Goal: Find specific page/section: Find specific page/section

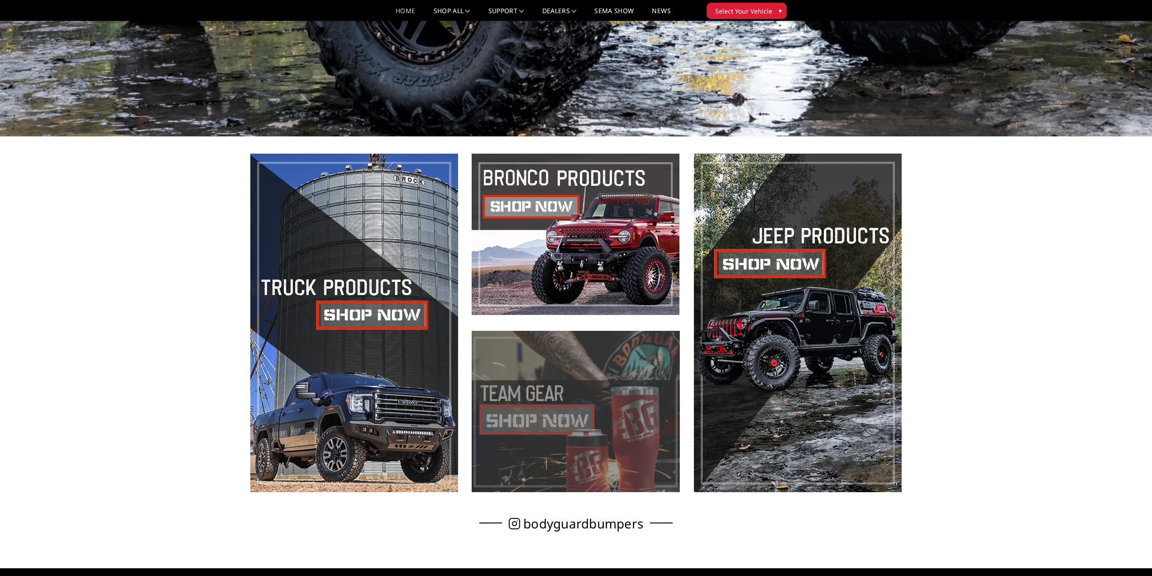
scroll to position [498, 0]
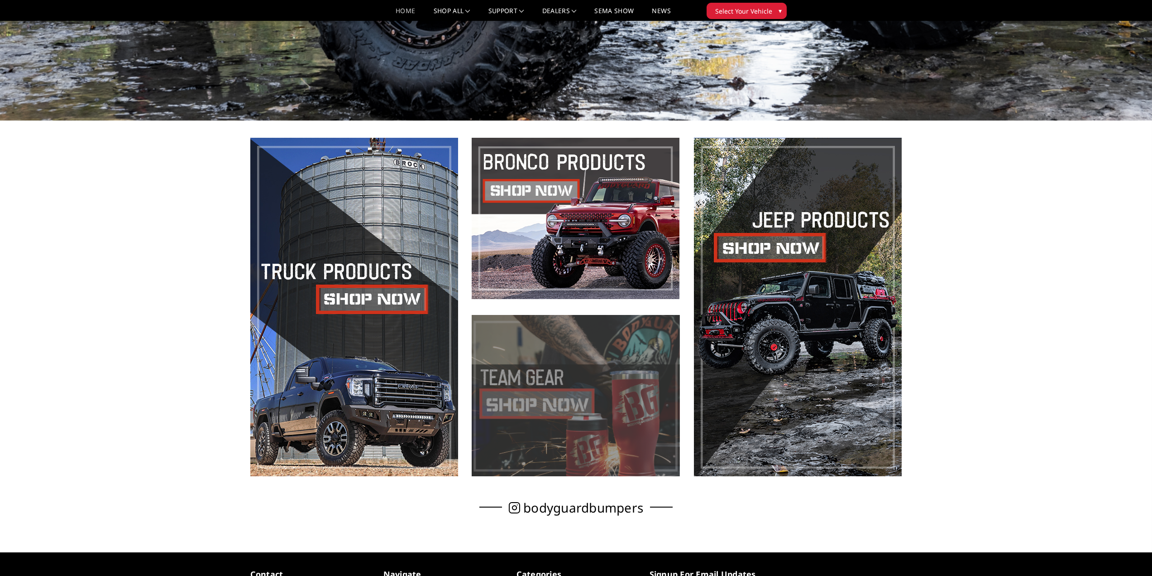
click at [590, 395] on span at bounding box center [576, 395] width 208 height 161
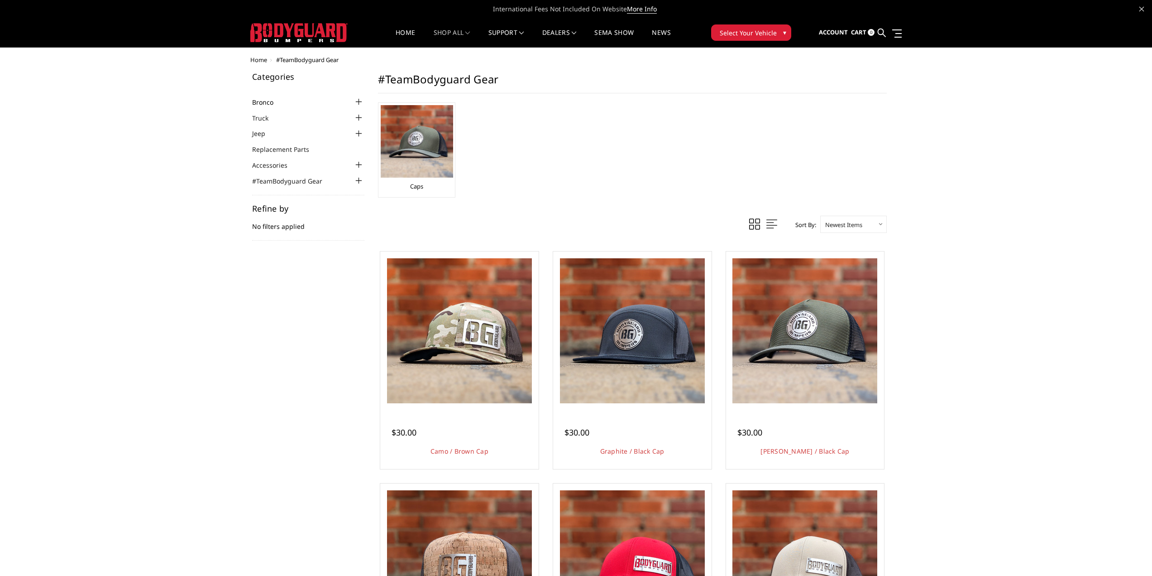
click at [277, 106] on link "Bronco" at bounding box center [268, 102] width 33 height 10
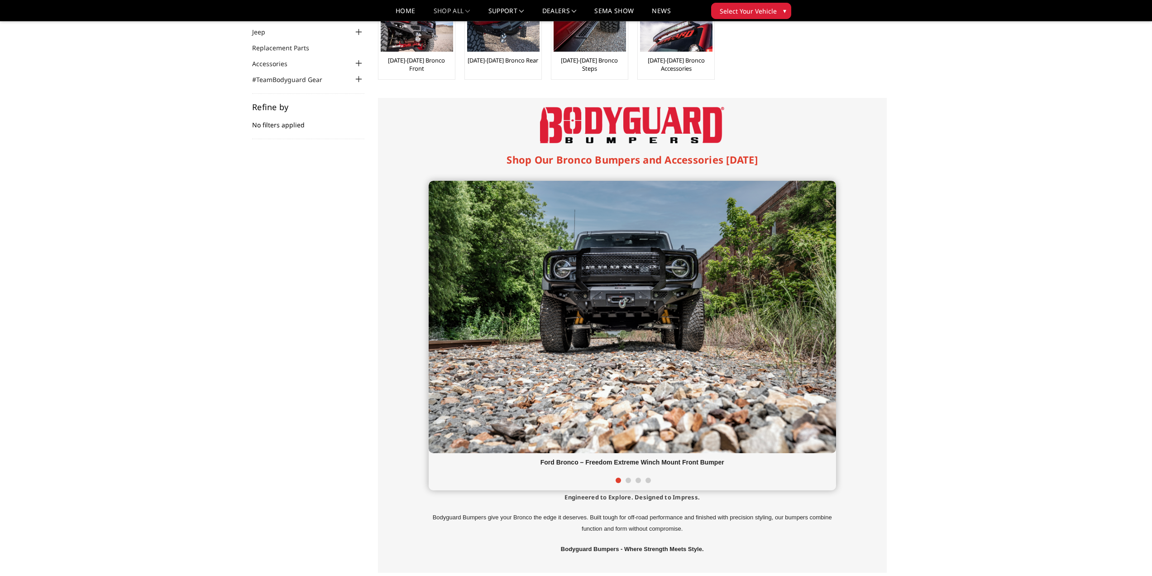
scroll to position [91, 0]
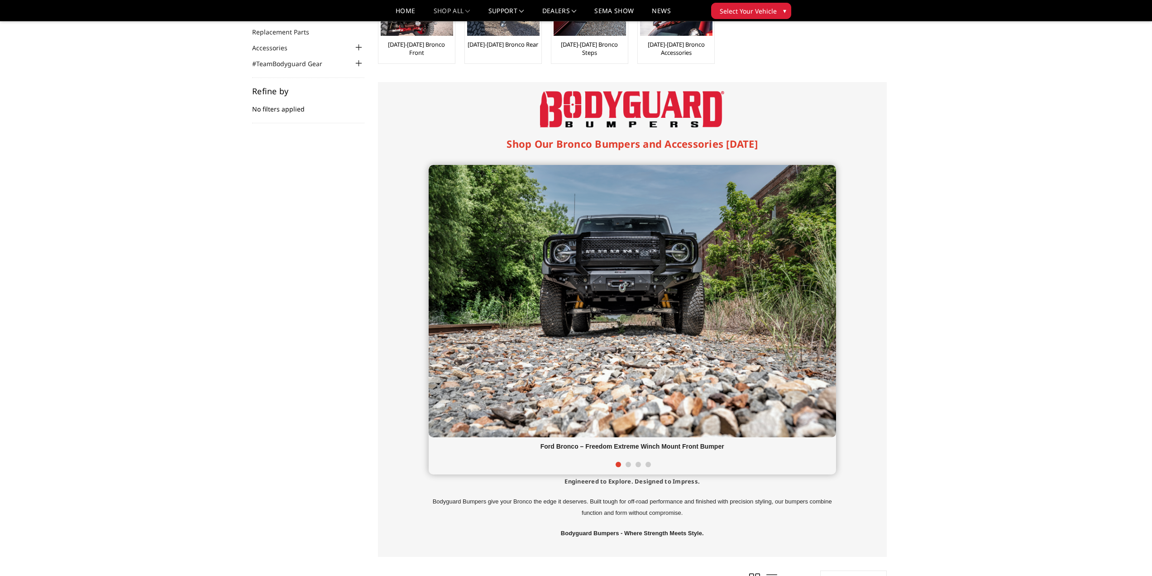
click at [628, 464] on span at bounding box center [628, 463] width 5 height 5
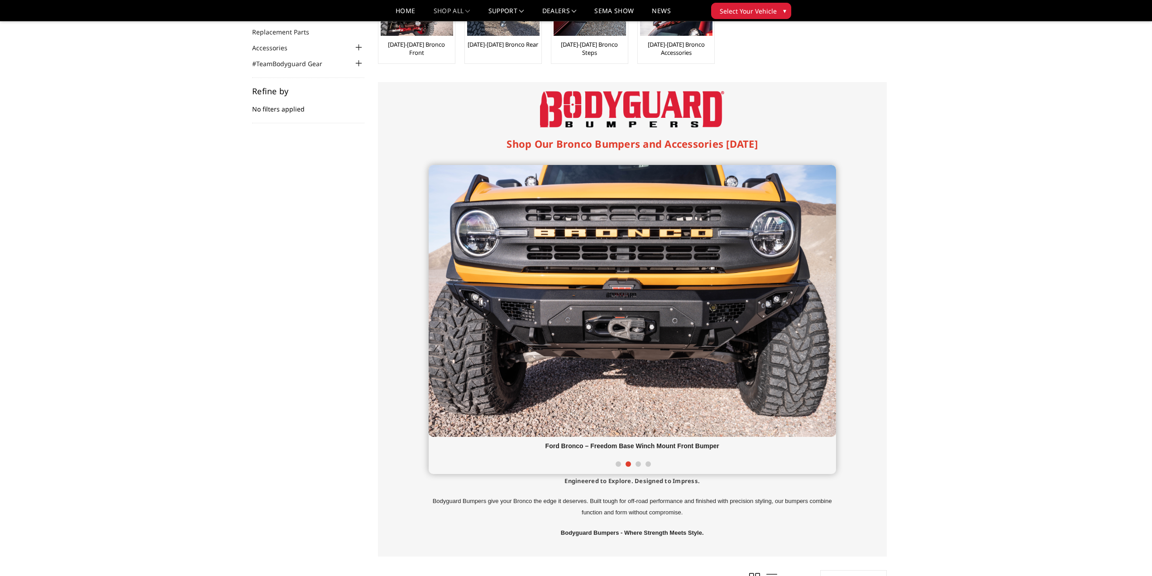
click at [638, 465] on span at bounding box center [638, 463] width 5 height 5
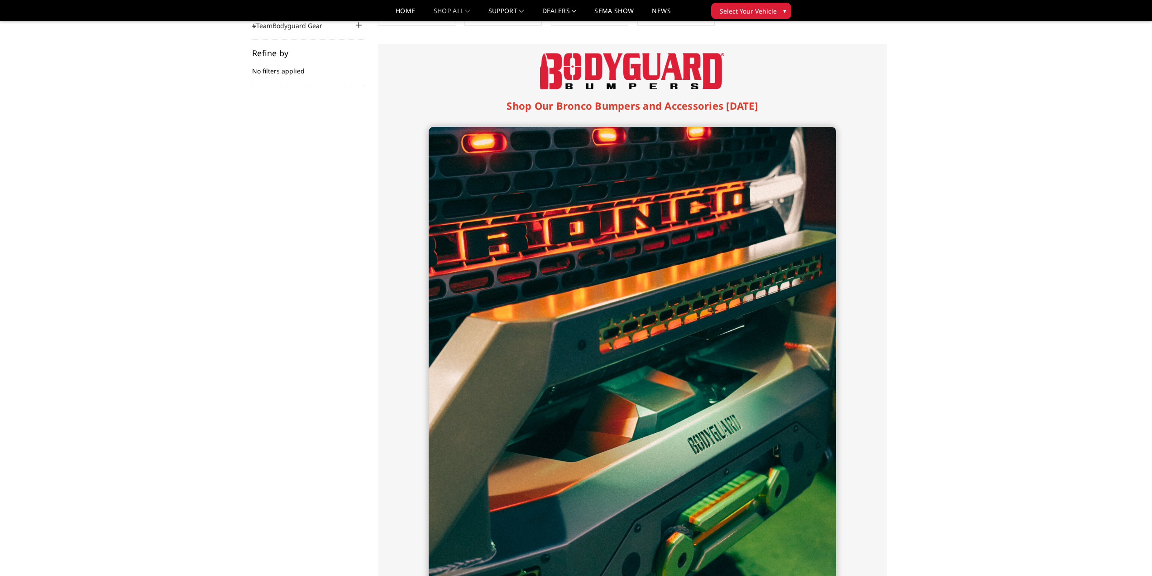
scroll to position [136, 0]
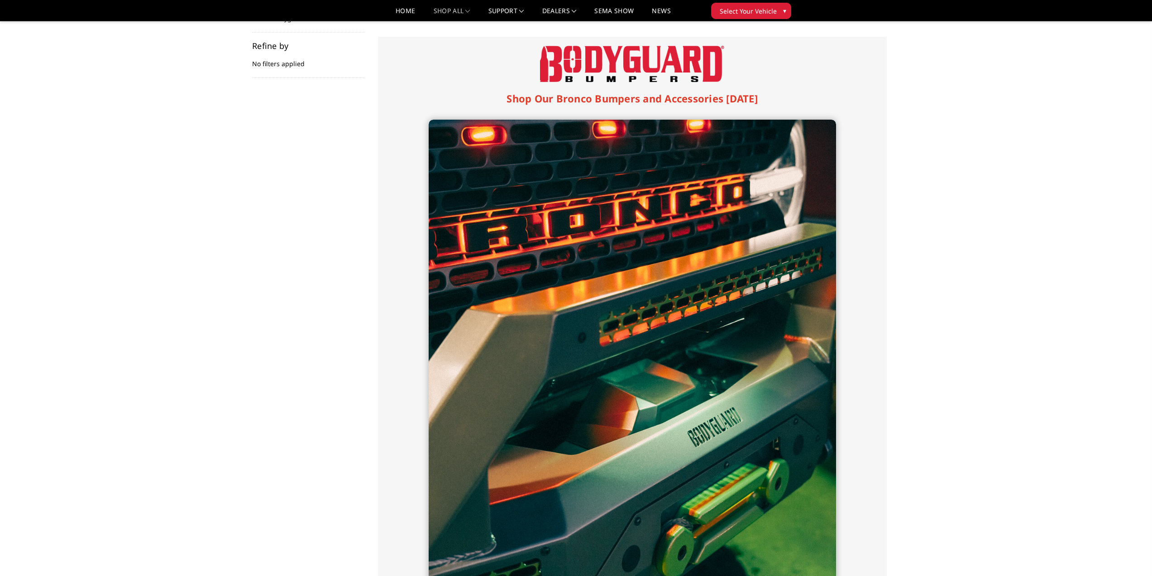
click at [530, 352] on img at bounding box center [633, 374] width 408 height 509
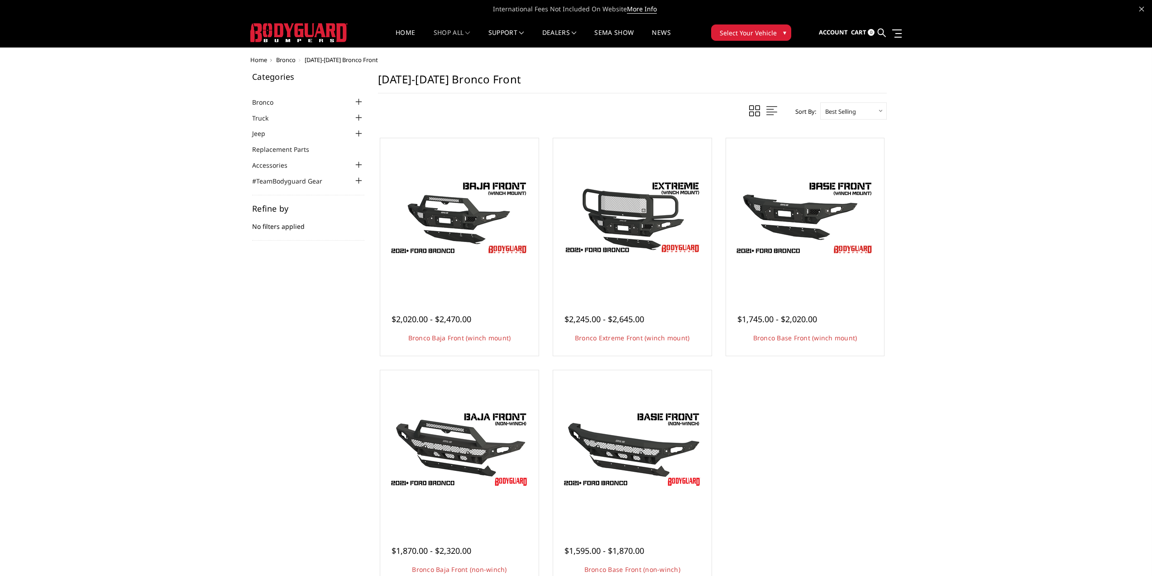
click at [258, 60] on span "Home" at bounding box center [258, 60] width 17 height 8
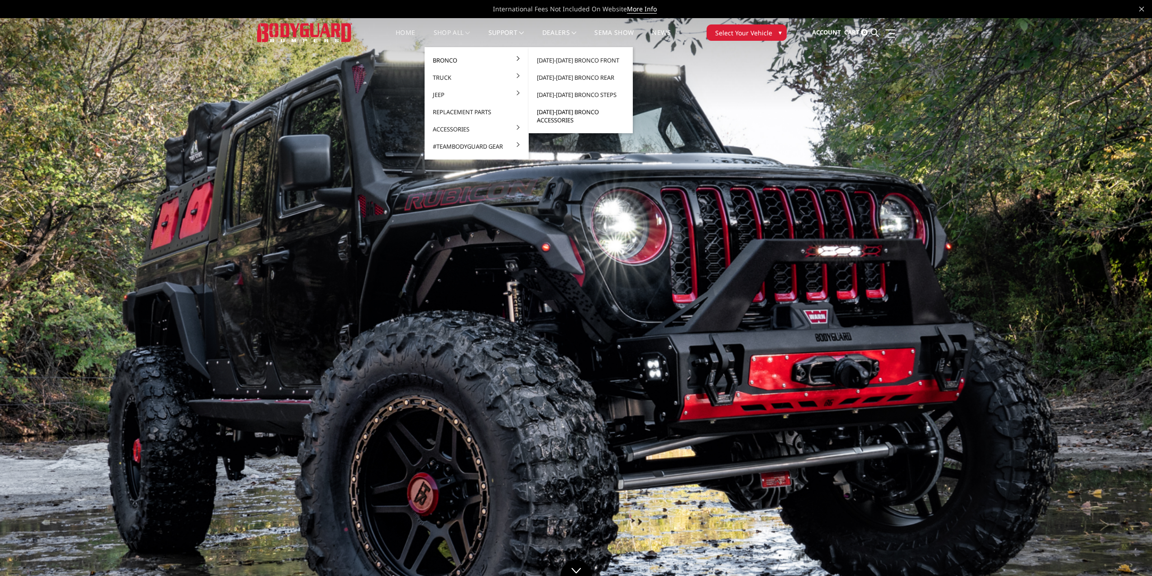
click at [552, 118] on link "[DATE]-[DATE] Bronco Accessories" at bounding box center [581, 115] width 97 height 25
